Goal: Check status: Check status

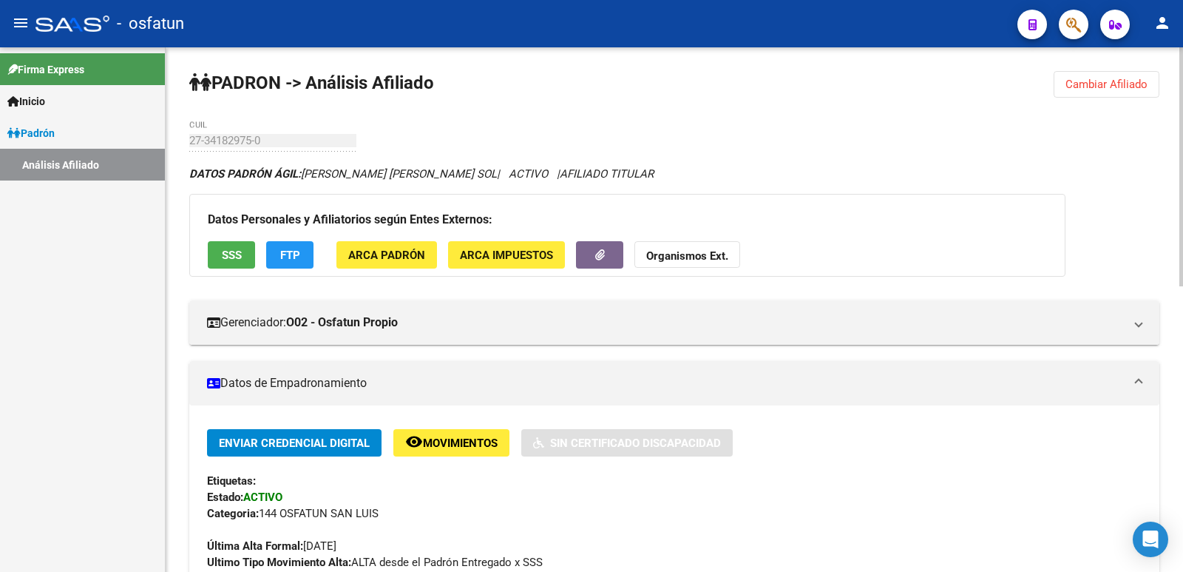
click at [1130, 88] on span "Cambiar Afiliado" at bounding box center [1107, 84] width 82 height 13
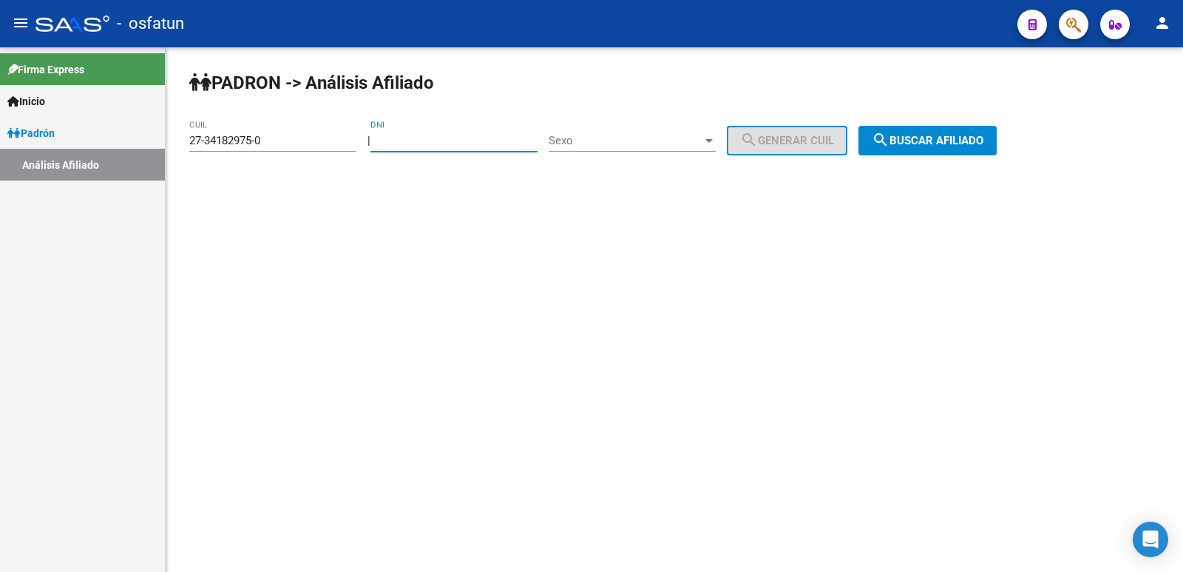
click at [427, 135] on input "DNI" at bounding box center [454, 140] width 167 height 13
paste input "36051263"
type input "36051263"
drag, startPoint x: 330, startPoint y: 143, endPoint x: 133, endPoint y: 149, distance: 196.8
click at [133, 149] on mat-sidenav-container "Firma Express Inicio Calendario SSS Instructivos Contacto OS [PERSON_NAME] Anál…" at bounding box center [591, 309] width 1183 height 524
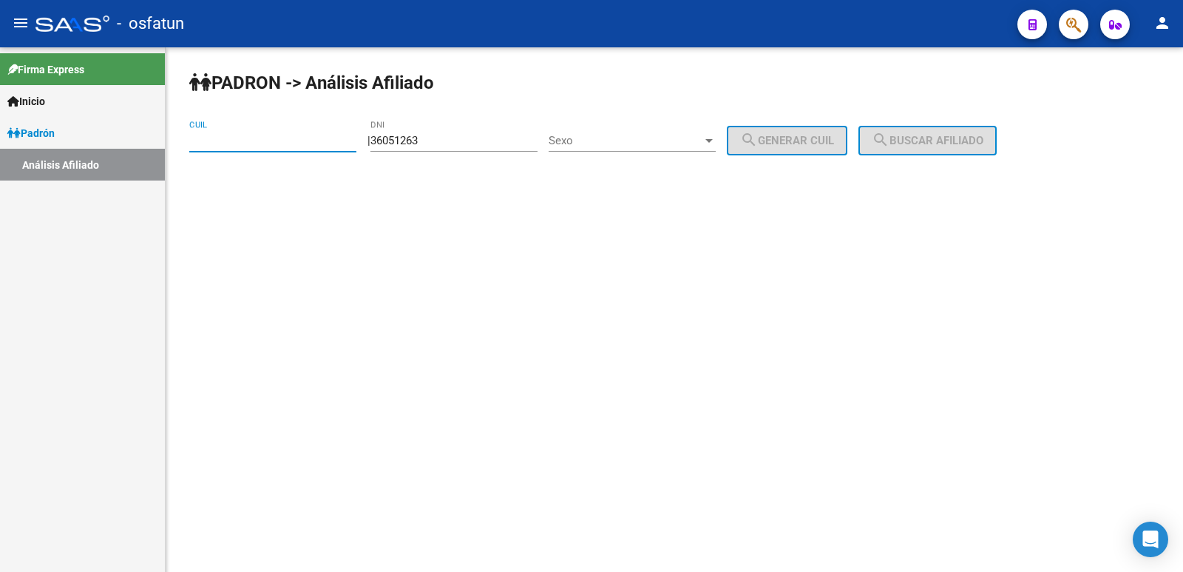
click at [606, 149] on div "Sexo Sexo" at bounding box center [632, 136] width 167 height 32
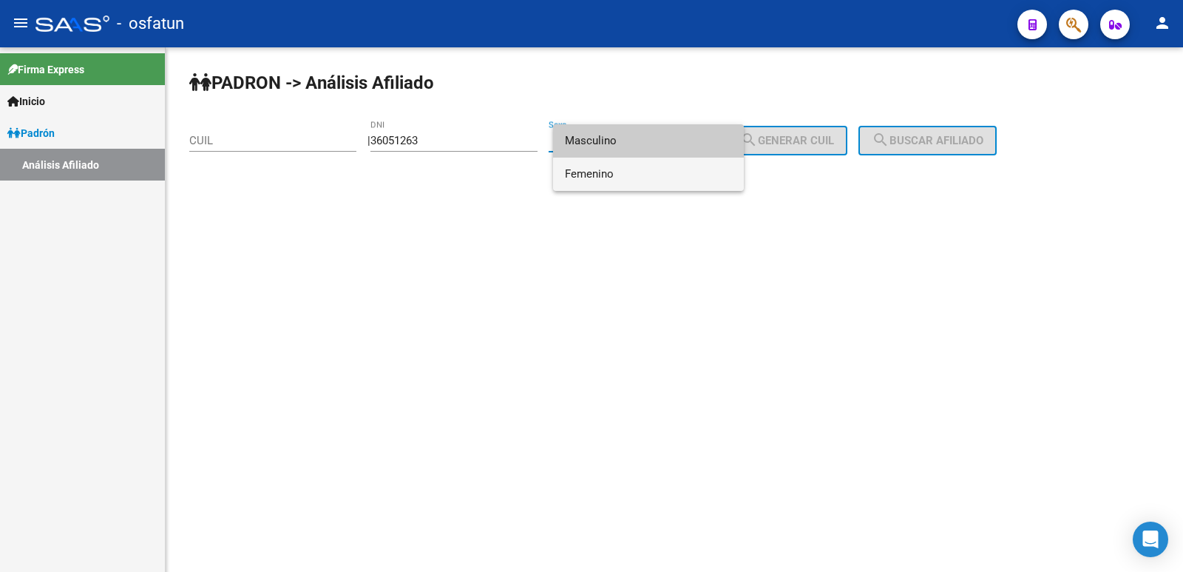
click at [607, 183] on span "Femenino" at bounding box center [648, 174] width 167 height 33
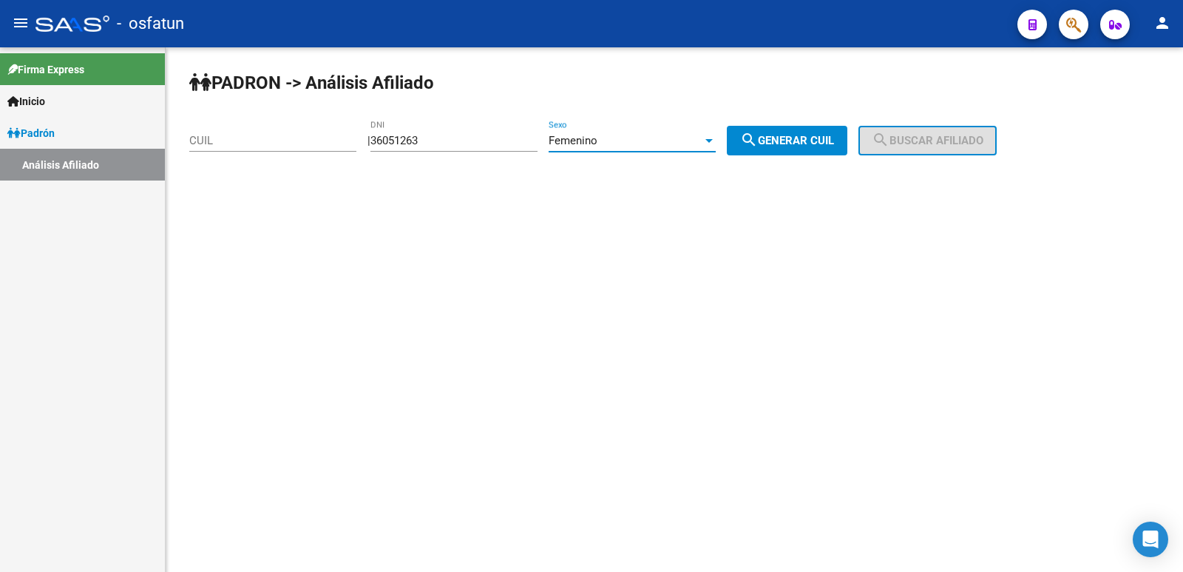
click at [814, 140] on span "search Generar CUIL" at bounding box center [787, 140] width 94 height 13
type input "27-36051263-6"
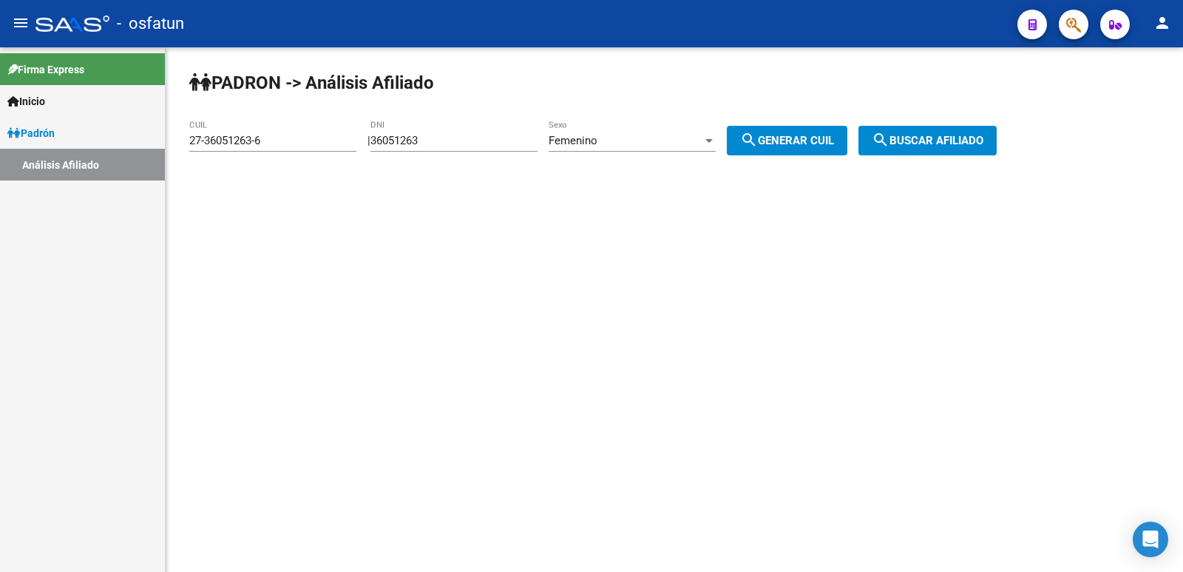
click at [984, 136] on span "search Buscar afiliado" at bounding box center [928, 140] width 112 height 13
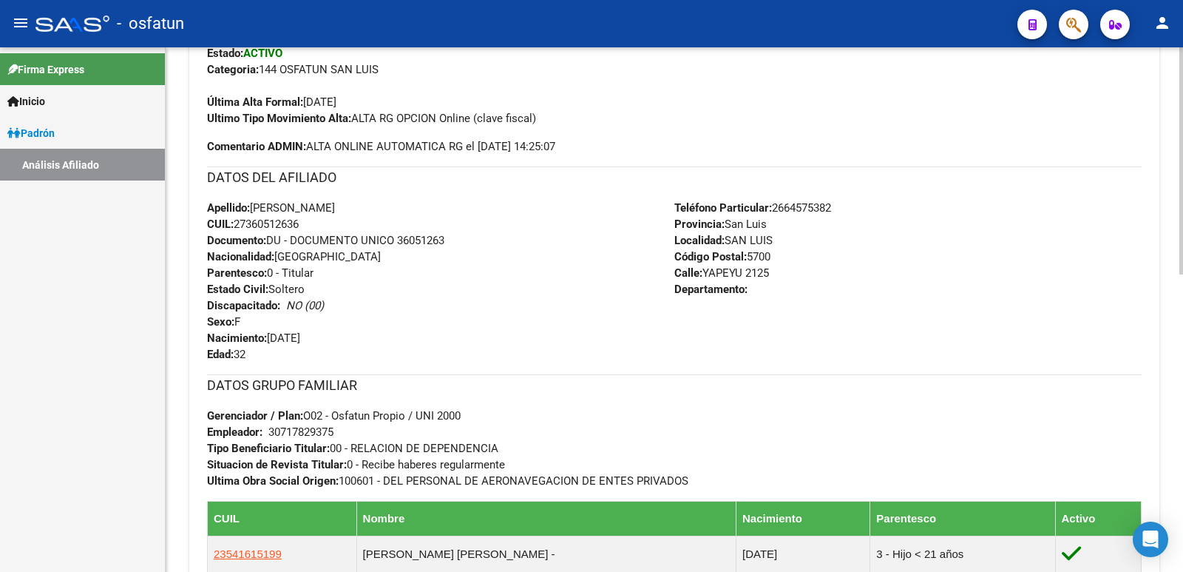
scroll to position [685, 0]
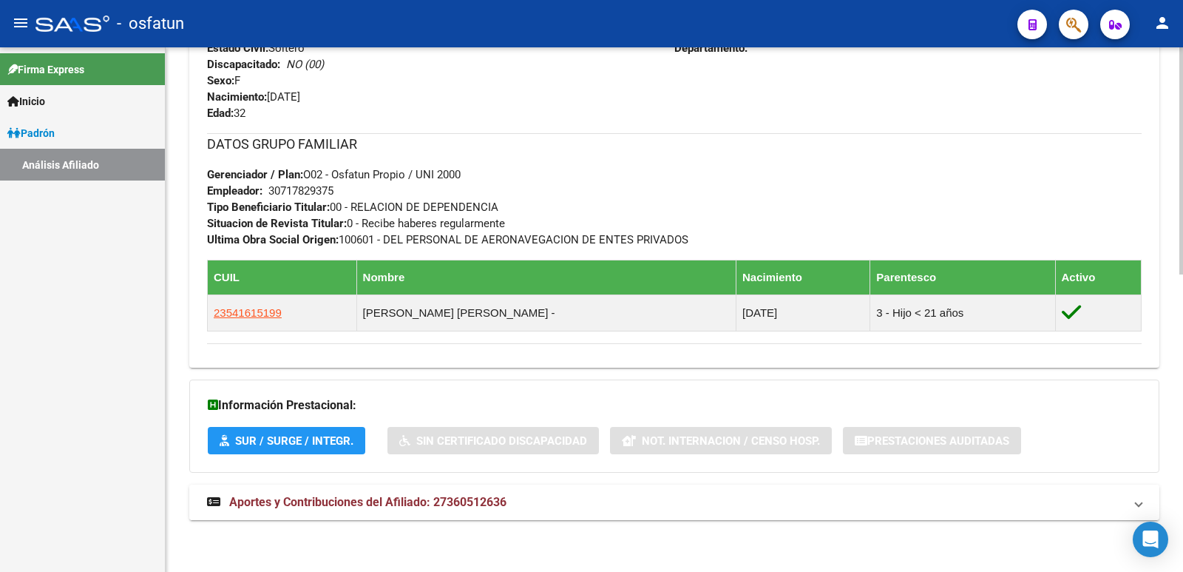
click at [323, 495] on span "Aportes y Contribuciones del Afiliado: 27360512636" at bounding box center [367, 502] width 277 height 14
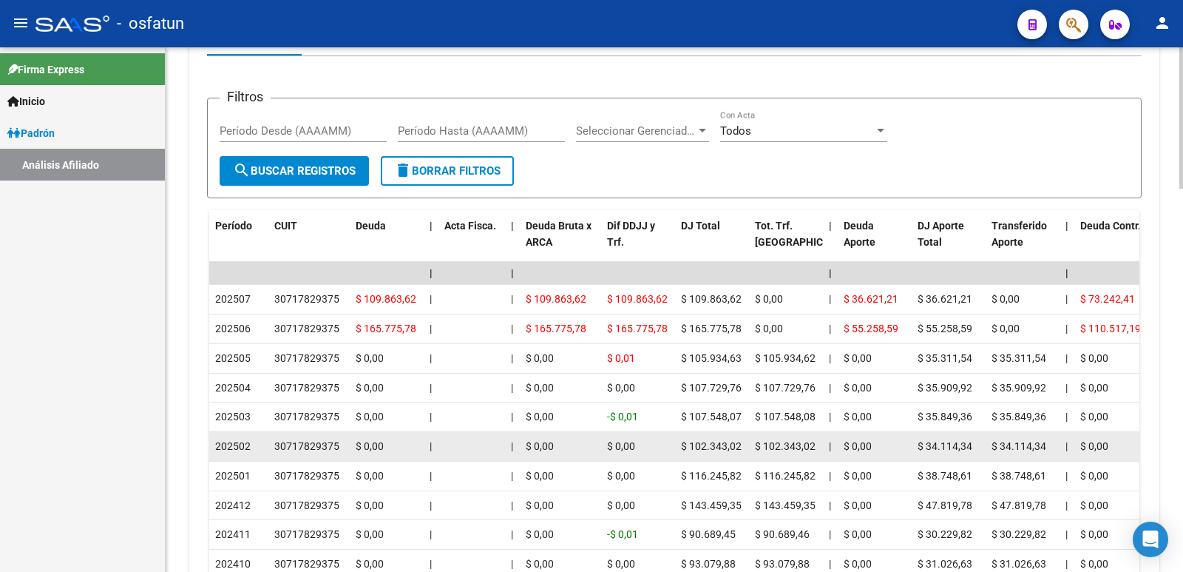
scroll to position [1350, 0]
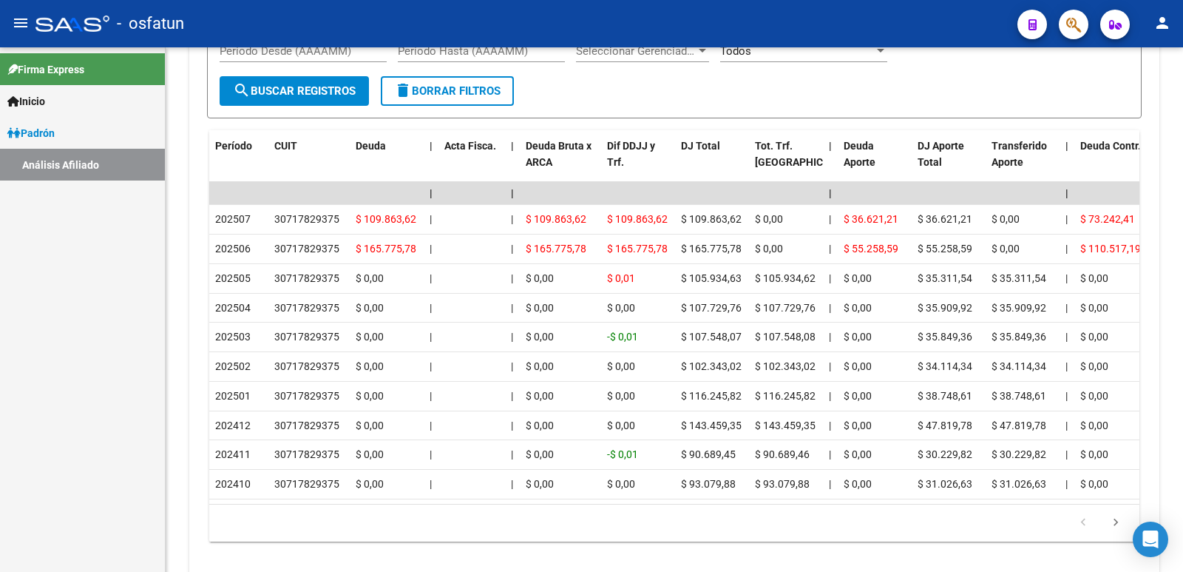
click at [97, 354] on div "Firma Express Inicio Calendario SSS Instructivos Contacto OS [PERSON_NAME] Anál…" at bounding box center [82, 309] width 165 height 524
